Goal: Task Accomplishment & Management: Manage account settings

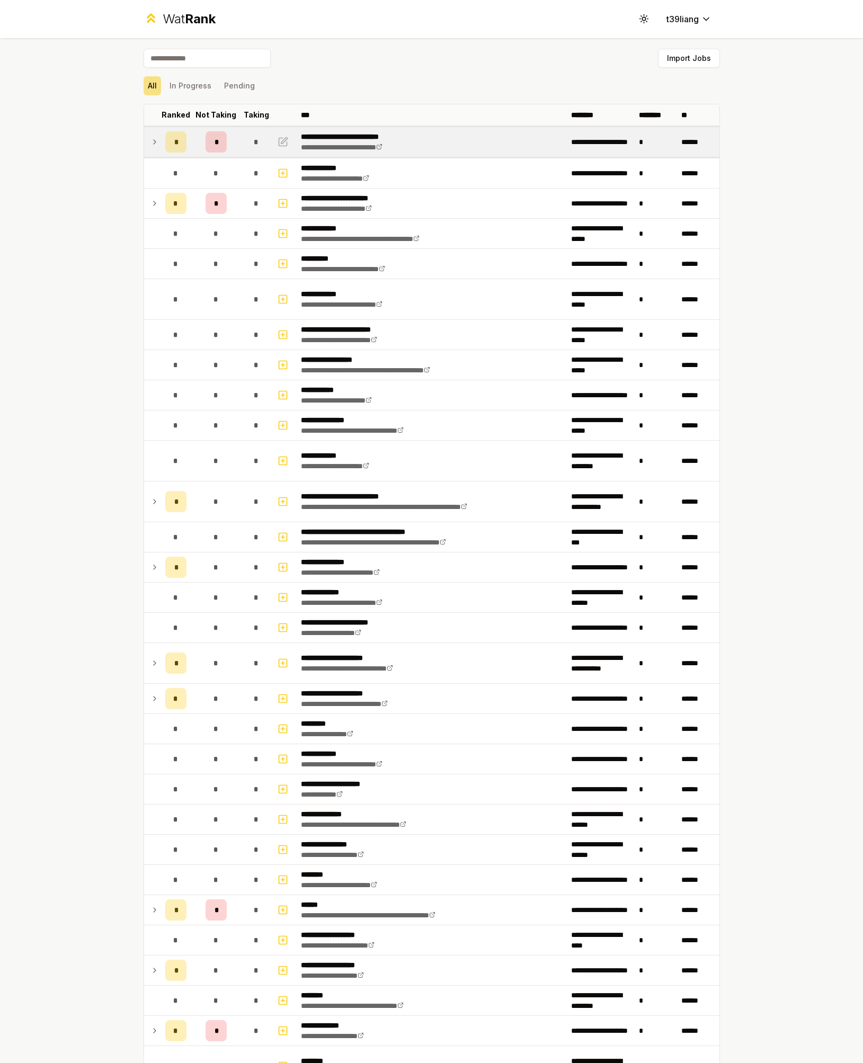
click at [161, 145] on td "*" at bounding box center [176, 142] width 30 height 30
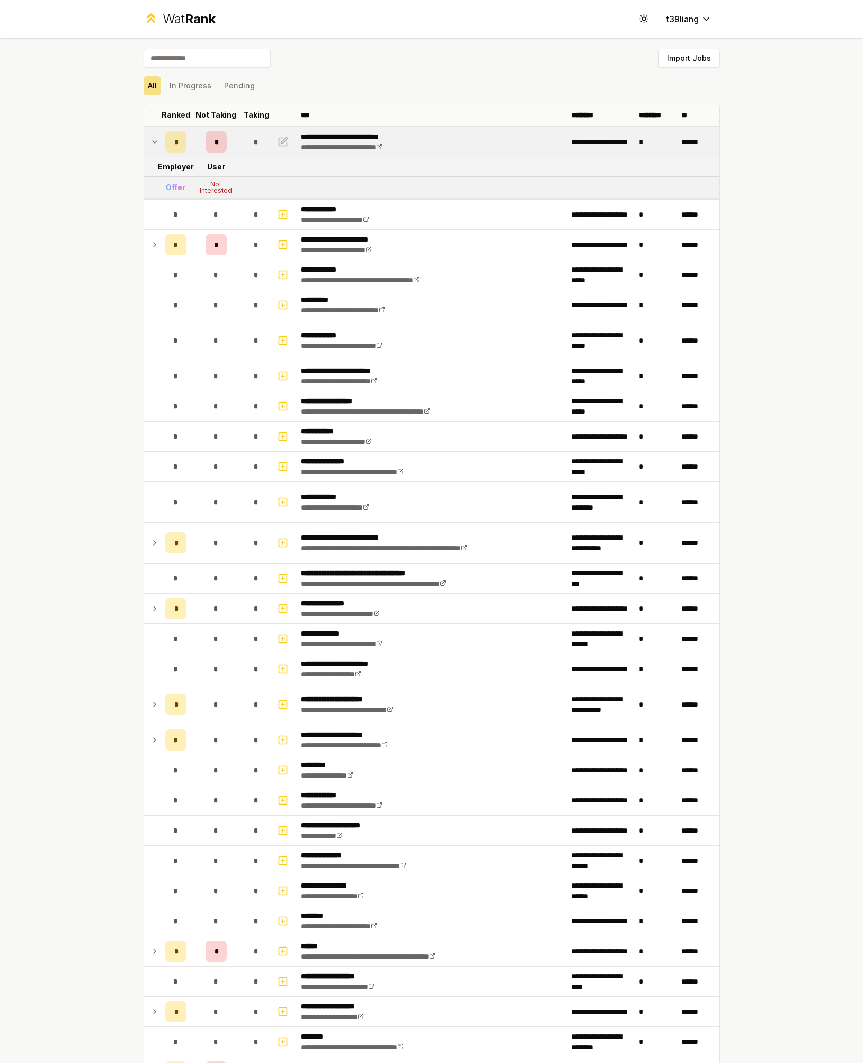
click at [145, 137] on td at bounding box center [152, 142] width 17 height 30
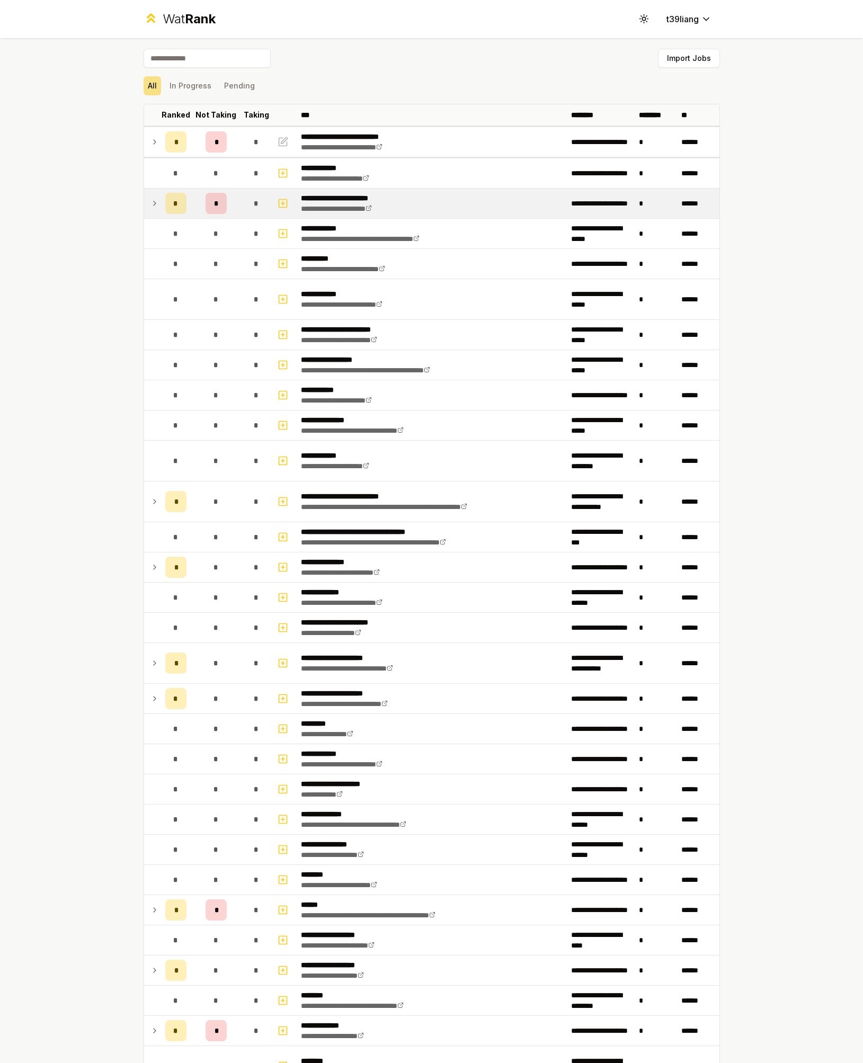
click at [151, 201] on icon at bounding box center [154, 203] width 8 height 13
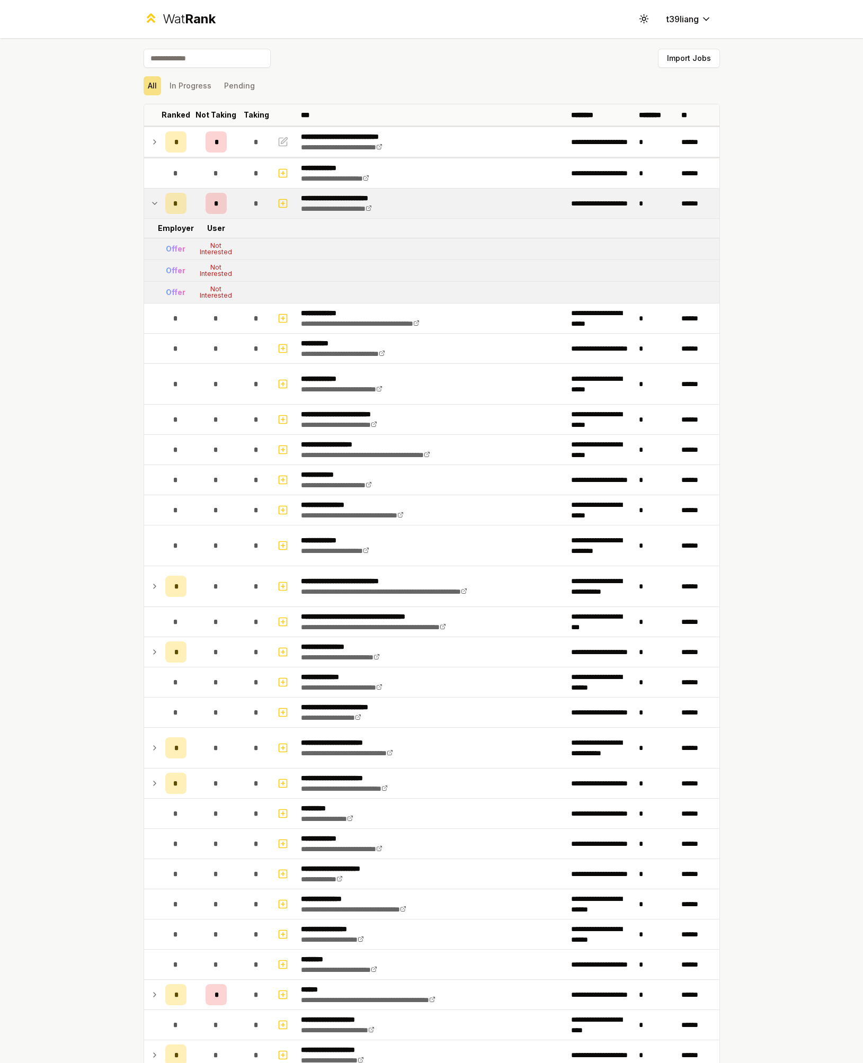
click at [151, 201] on icon at bounding box center [154, 203] width 8 height 13
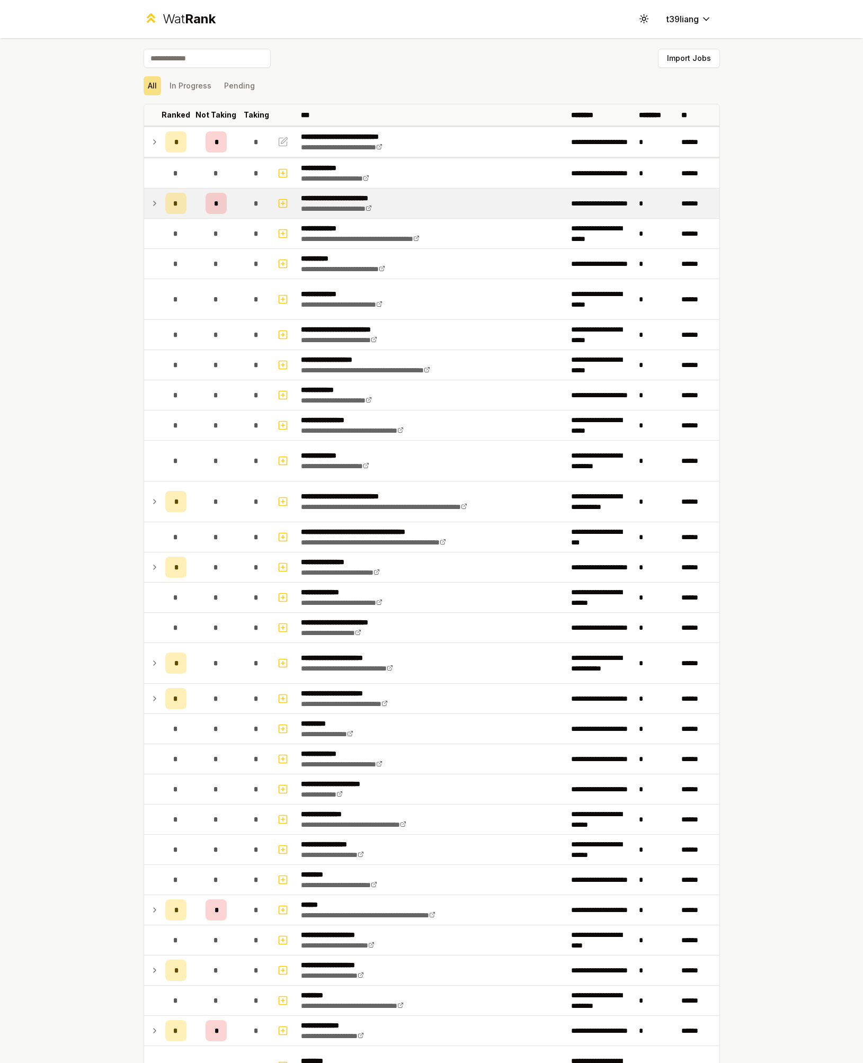
click at [150, 200] on icon at bounding box center [154, 203] width 8 height 13
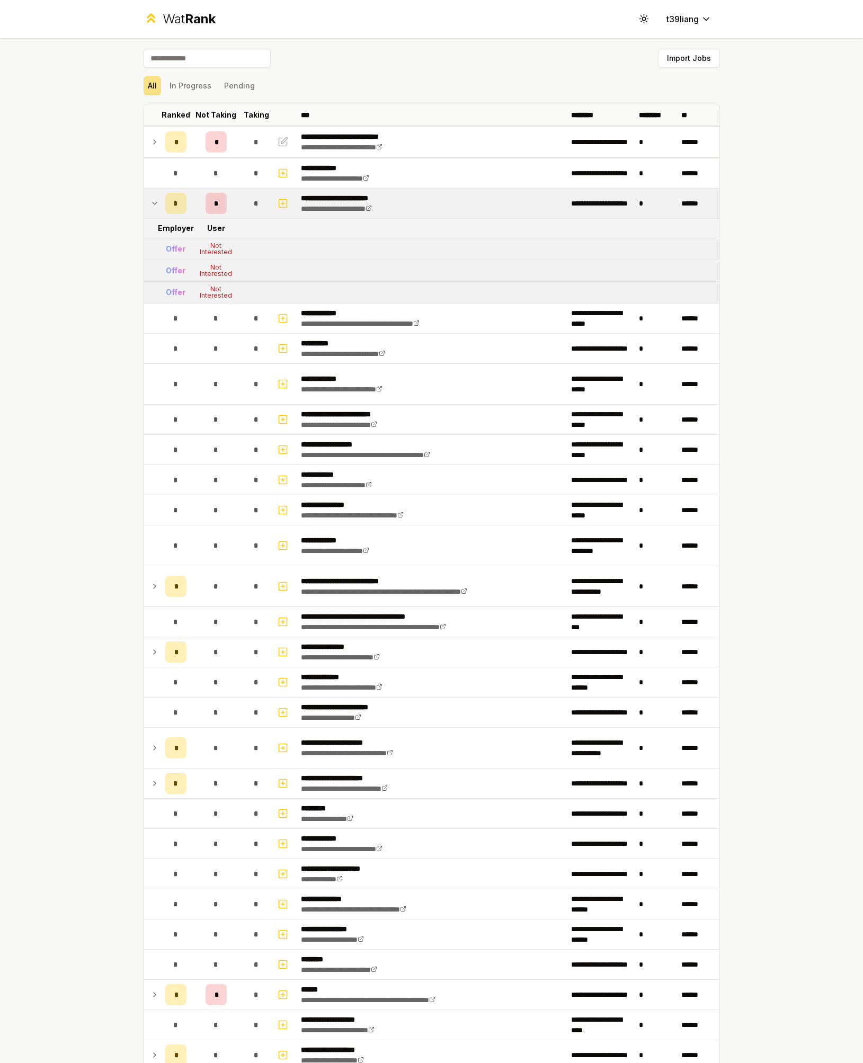
click at [201, 249] on div "Not Interested" at bounding box center [216, 249] width 42 height 13
click at [174, 257] on td "Offer" at bounding box center [176, 248] width 30 height 21
click at [153, 197] on td at bounding box center [152, 204] width 17 height 30
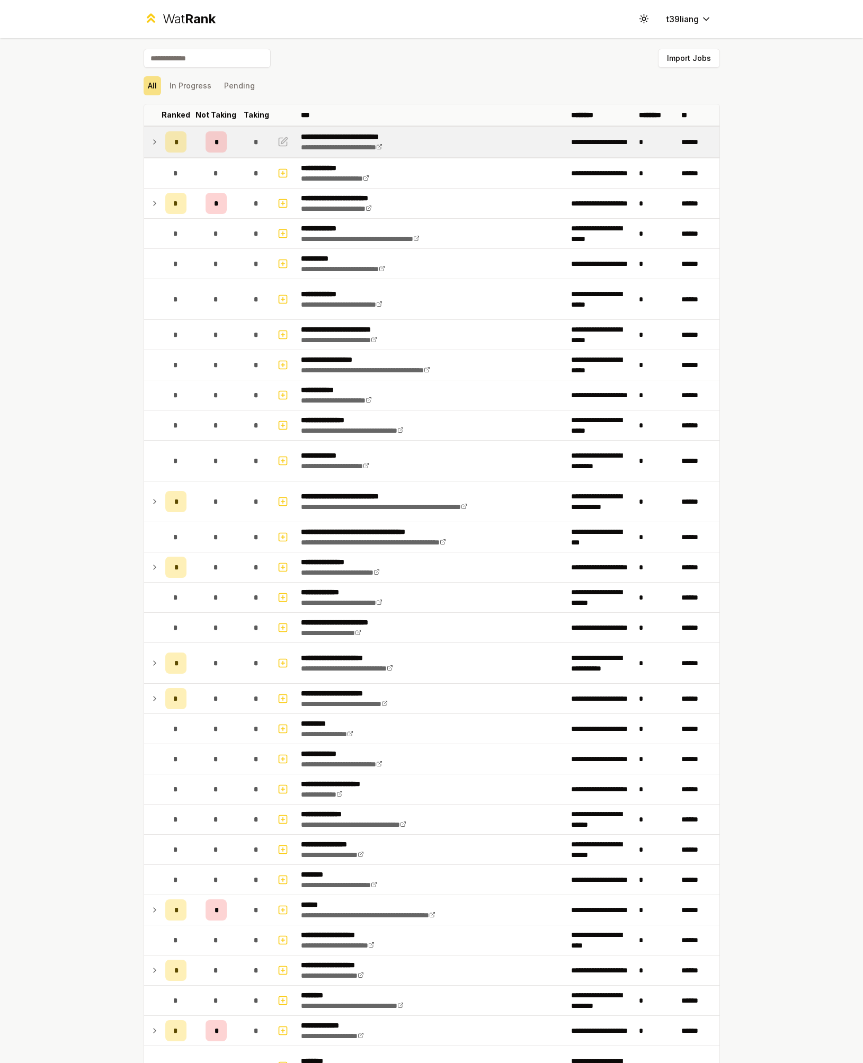
click at [165, 148] on div "*" at bounding box center [175, 141] width 21 height 21
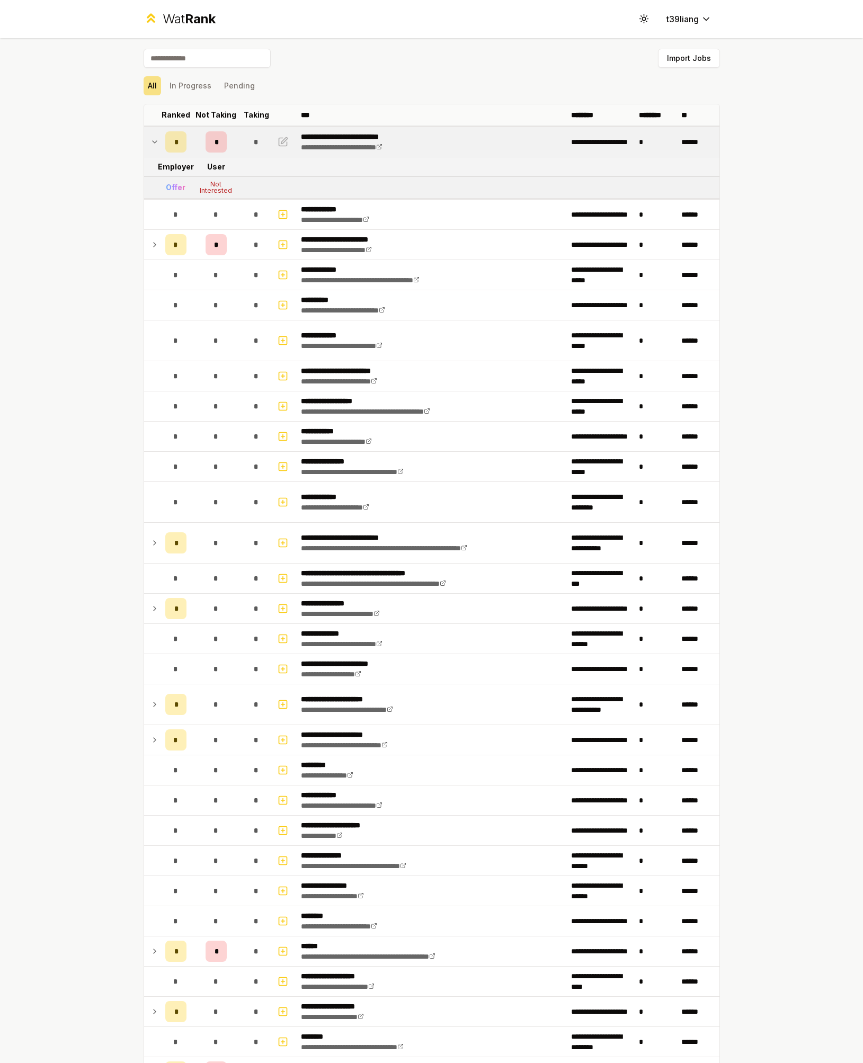
click at [161, 140] on td "*" at bounding box center [176, 142] width 30 height 30
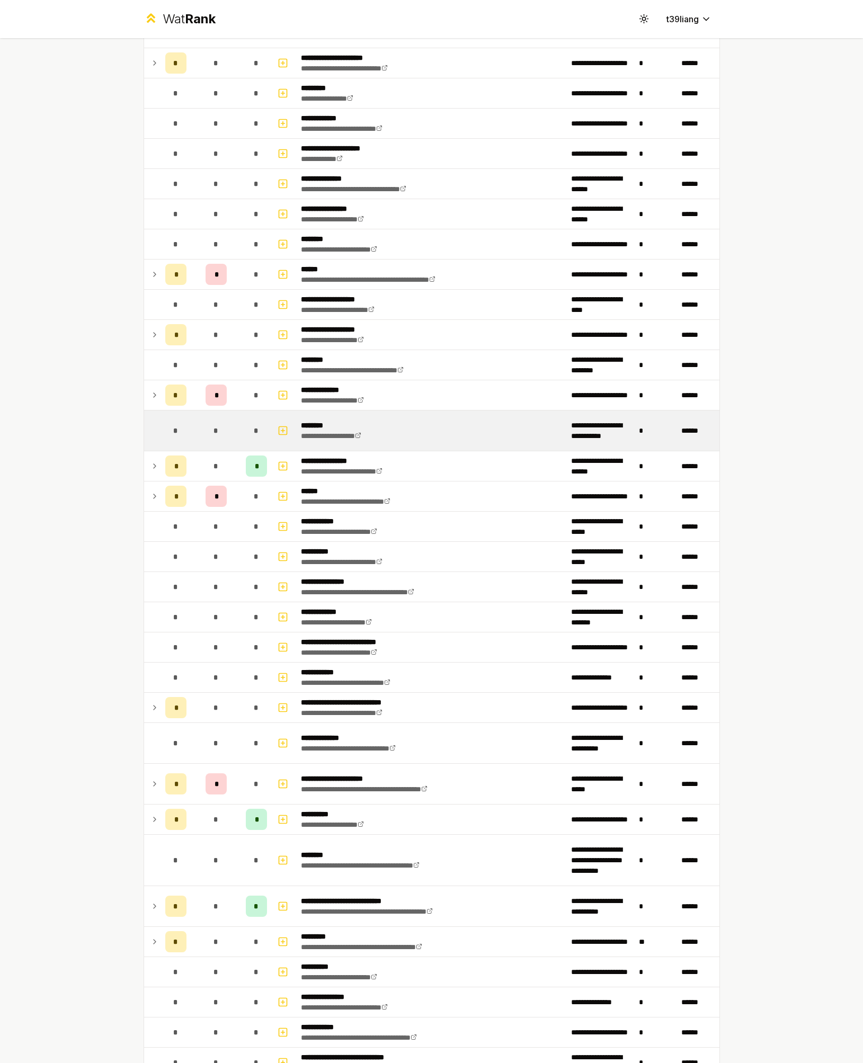
scroll to position [716, 0]
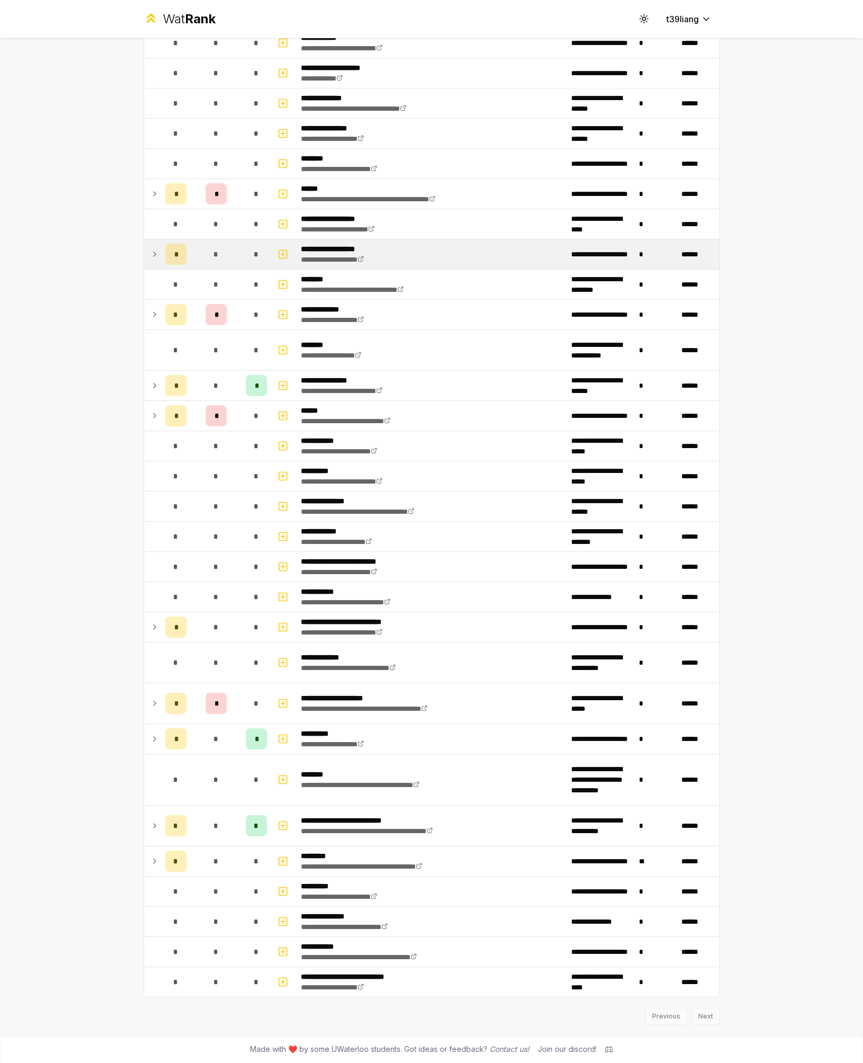
click at [150, 251] on icon at bounding box center [154, 254] width 8 height 13
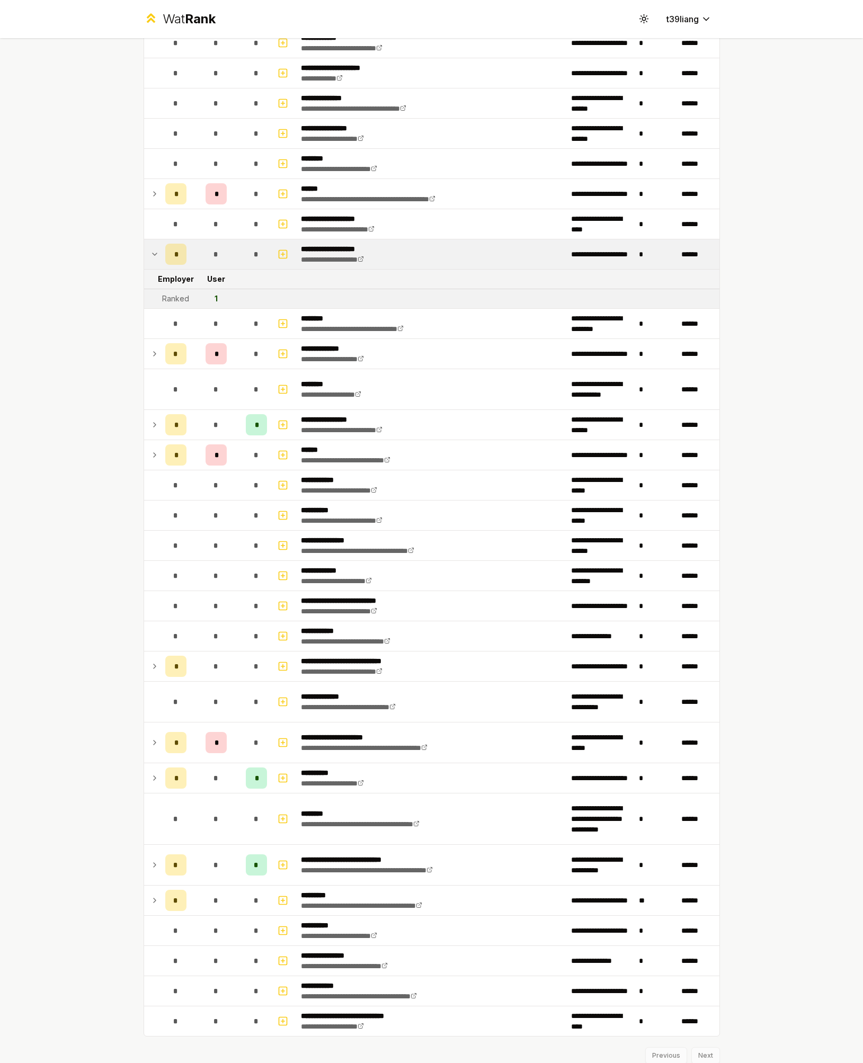
click at [786, 205] on div "**********" at bounding box center [431, 531] width 863 height 1063
click at [331, 259] on link "**********" at bounding box center [332, 259] width 63 height 7
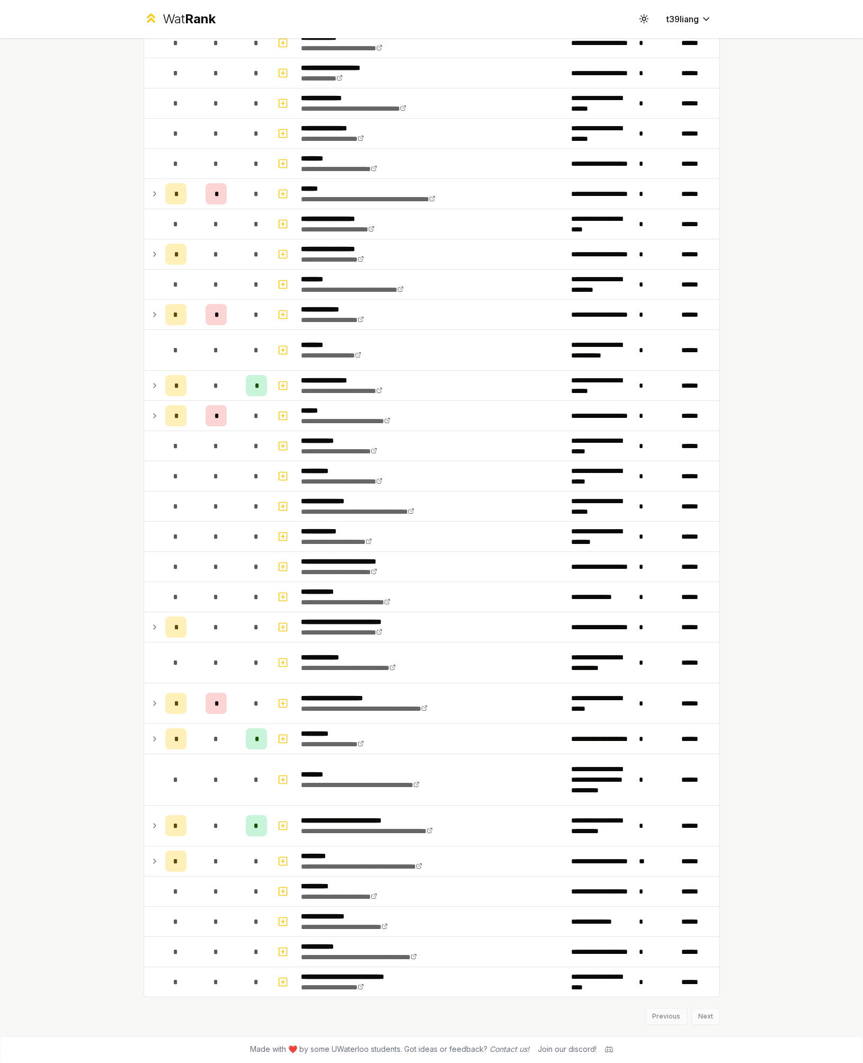
scroll to position [186, 0]
